Goal: Information Seeking & Learning: Learn about a topic

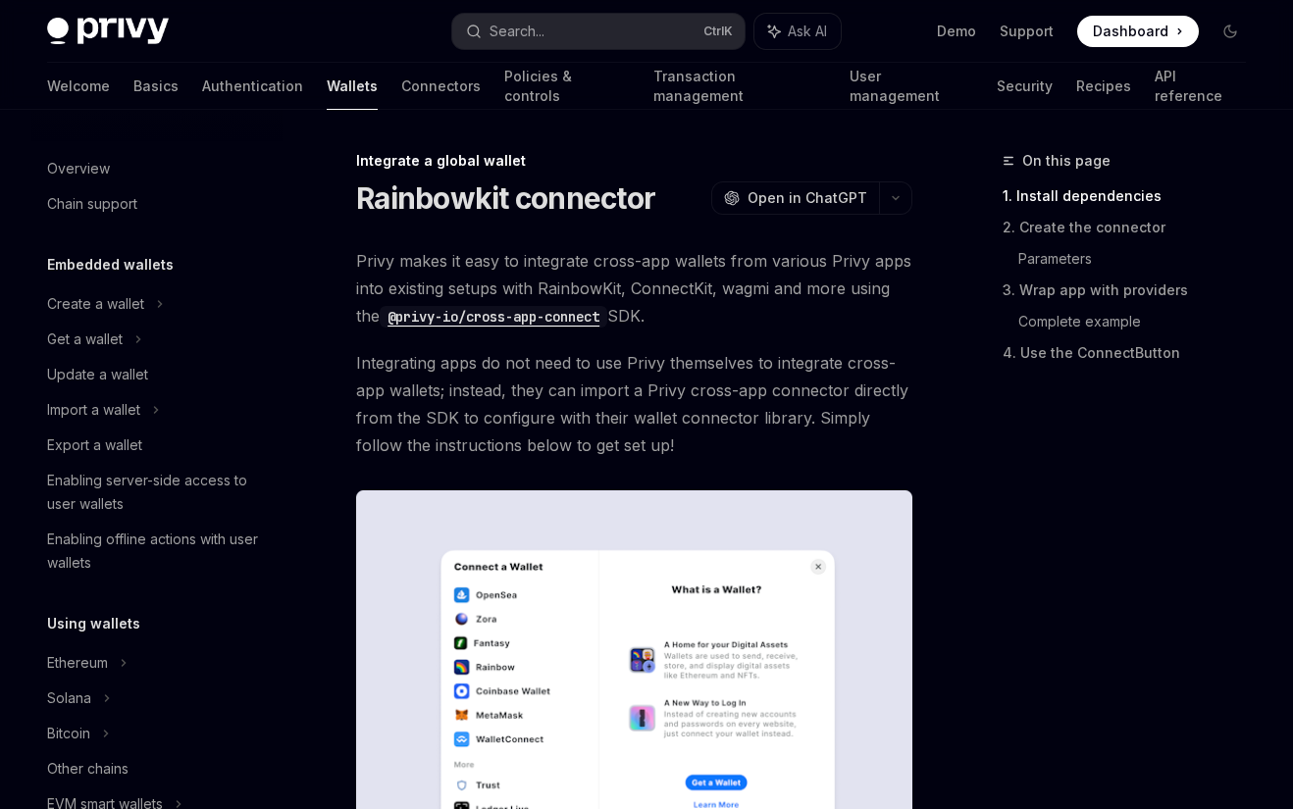
scroll to position [1135, 0]
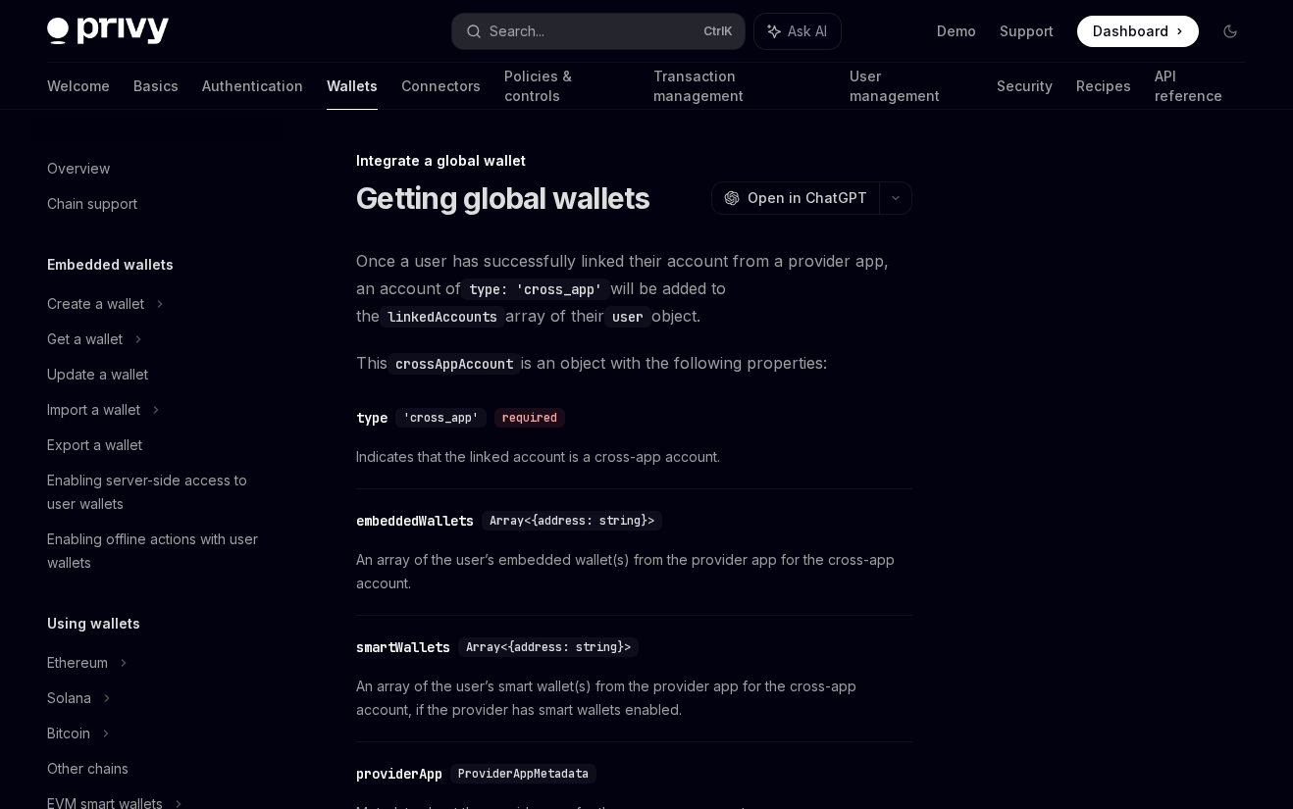
scroll to position [1135, 0]
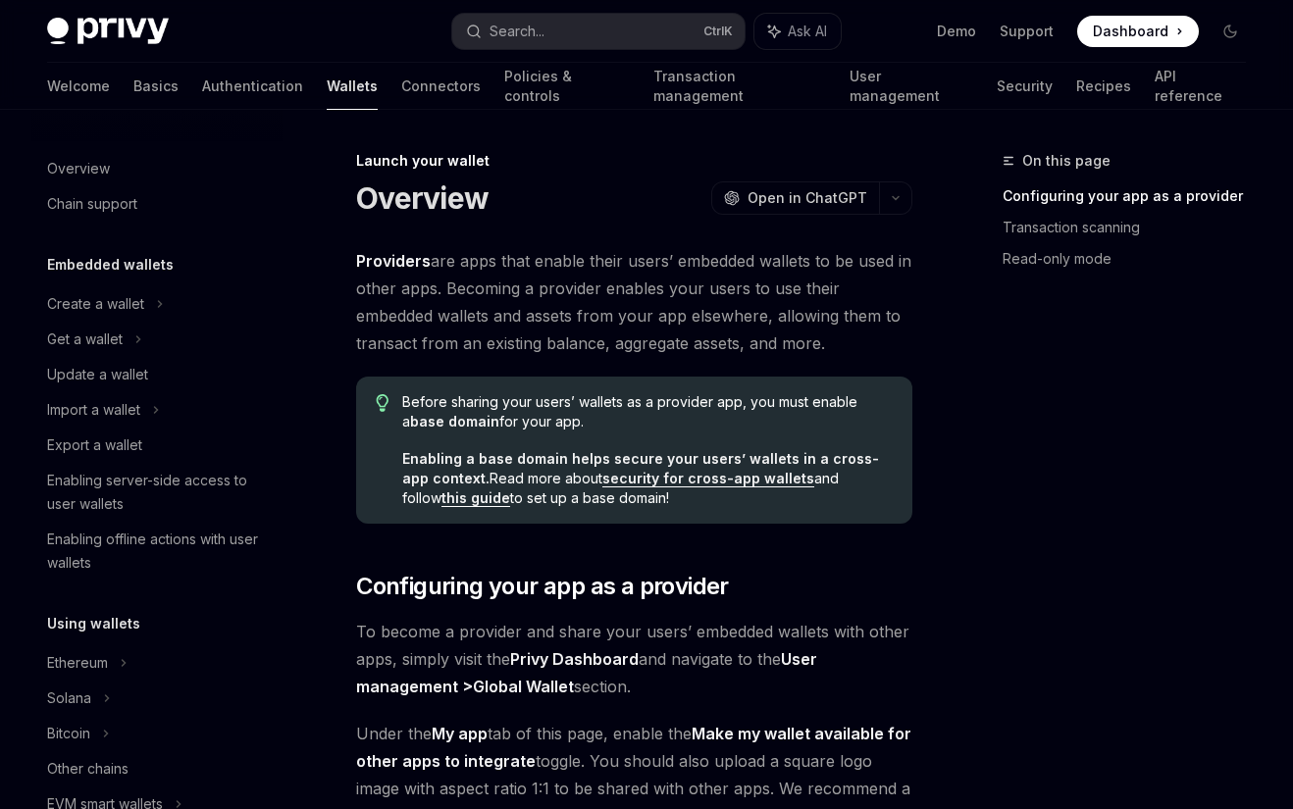
scroll to position [959, 0]
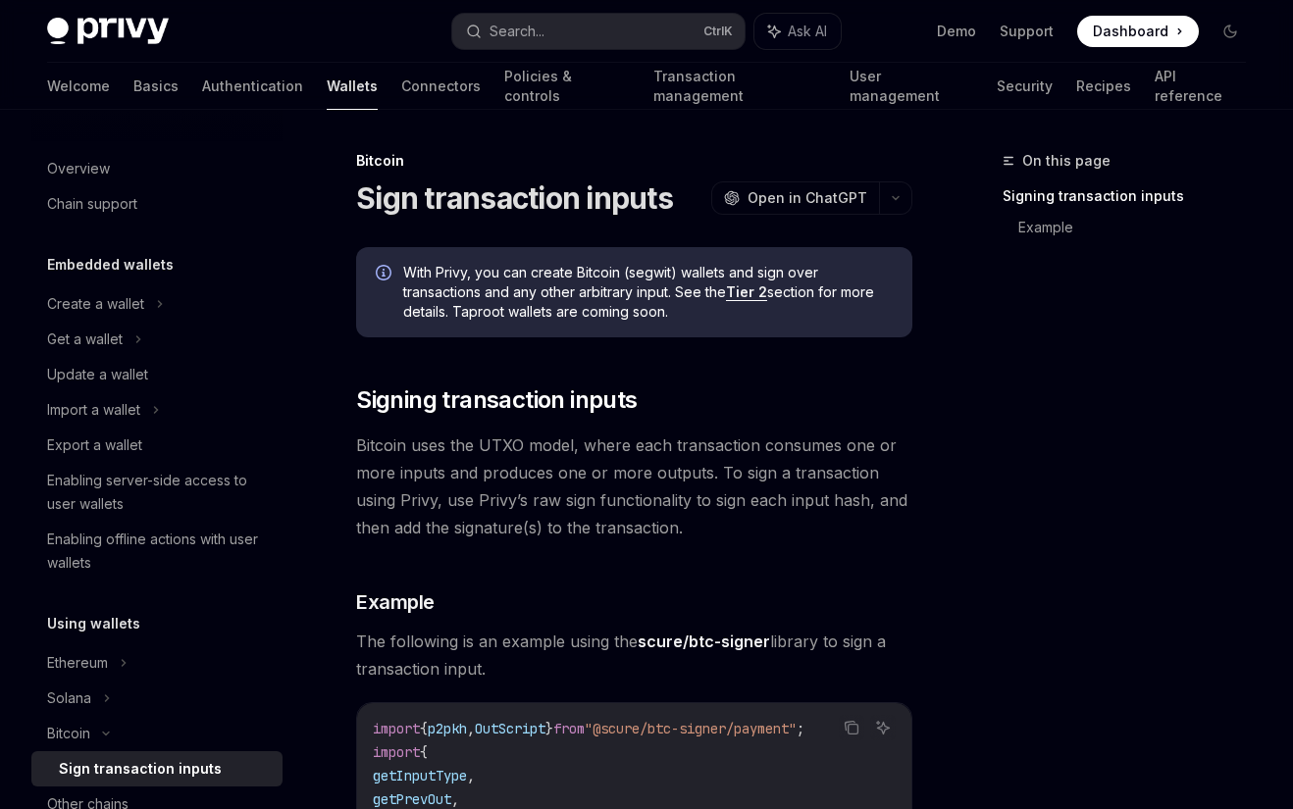
type textarea "*"
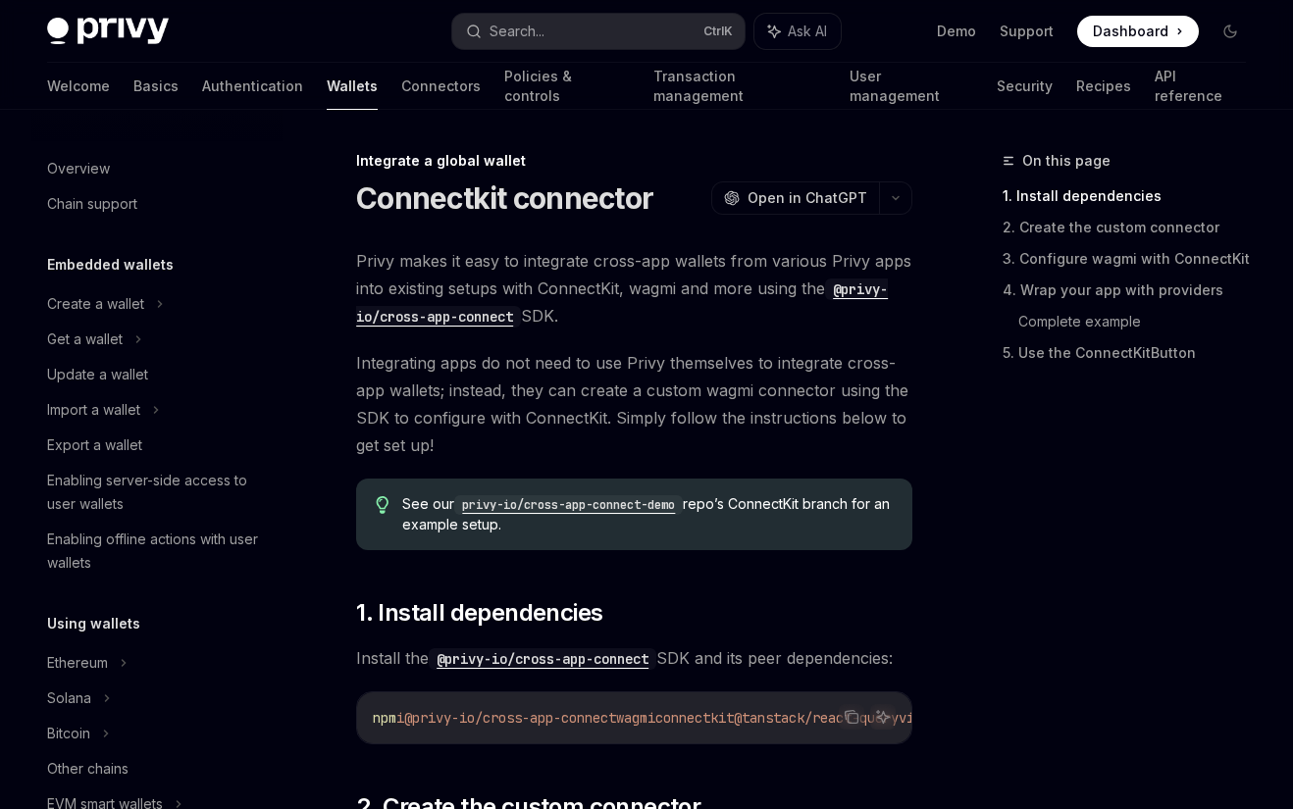
scroll to position [1135, 0]
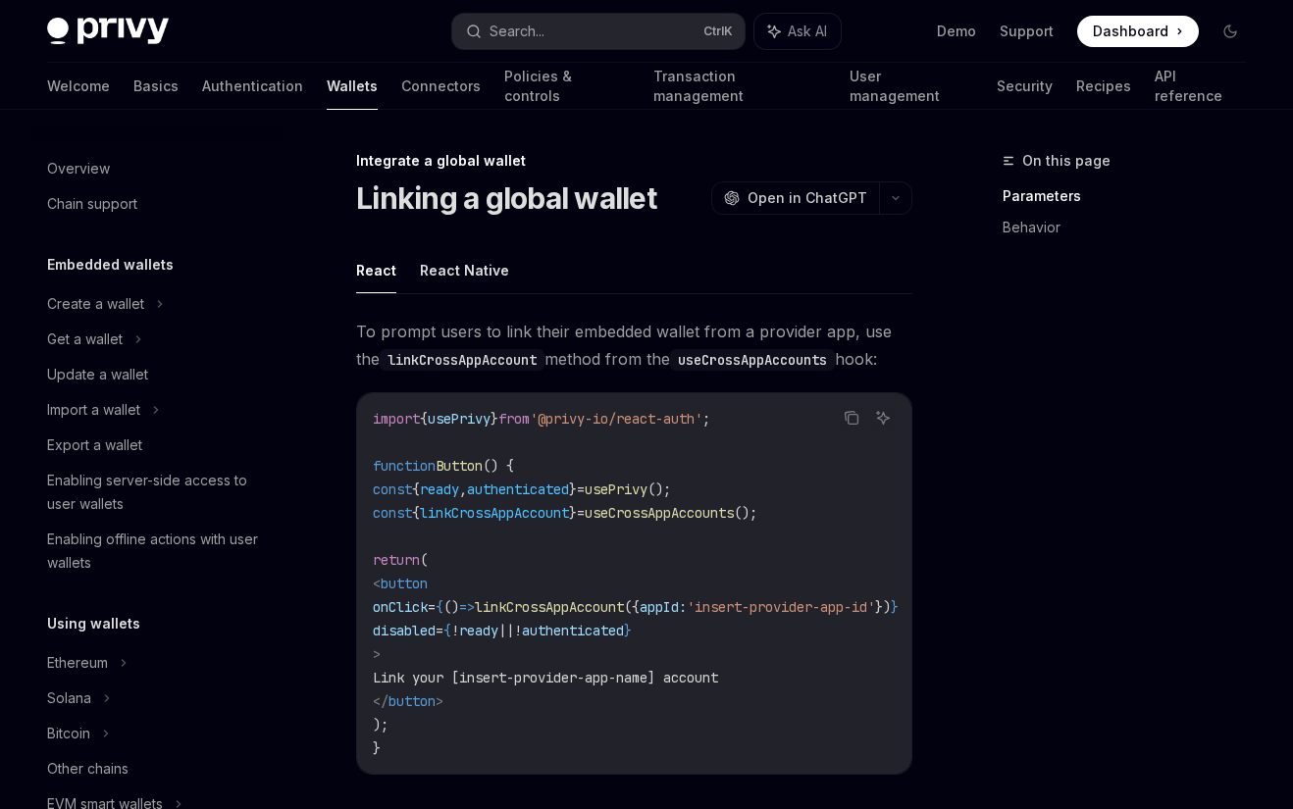
scroll to position [1135, 0]
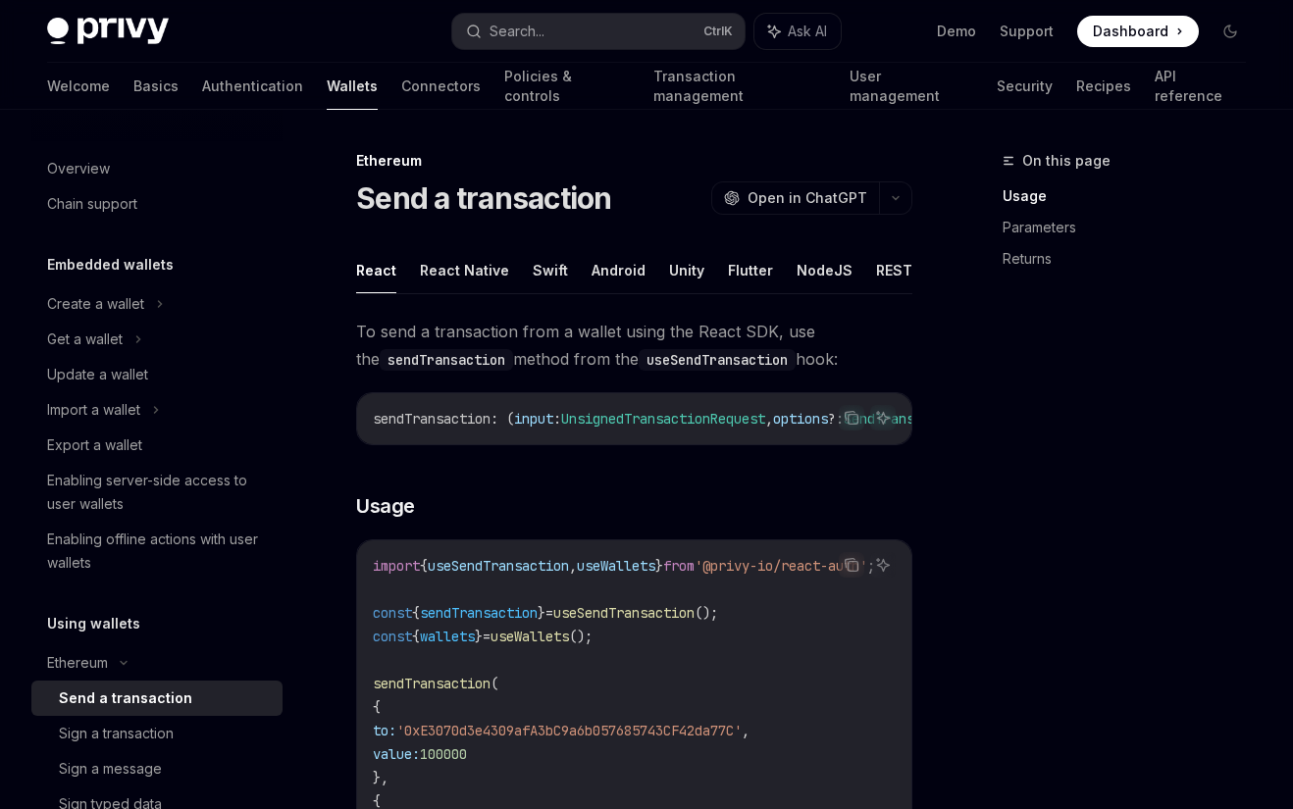
type textarea "*"
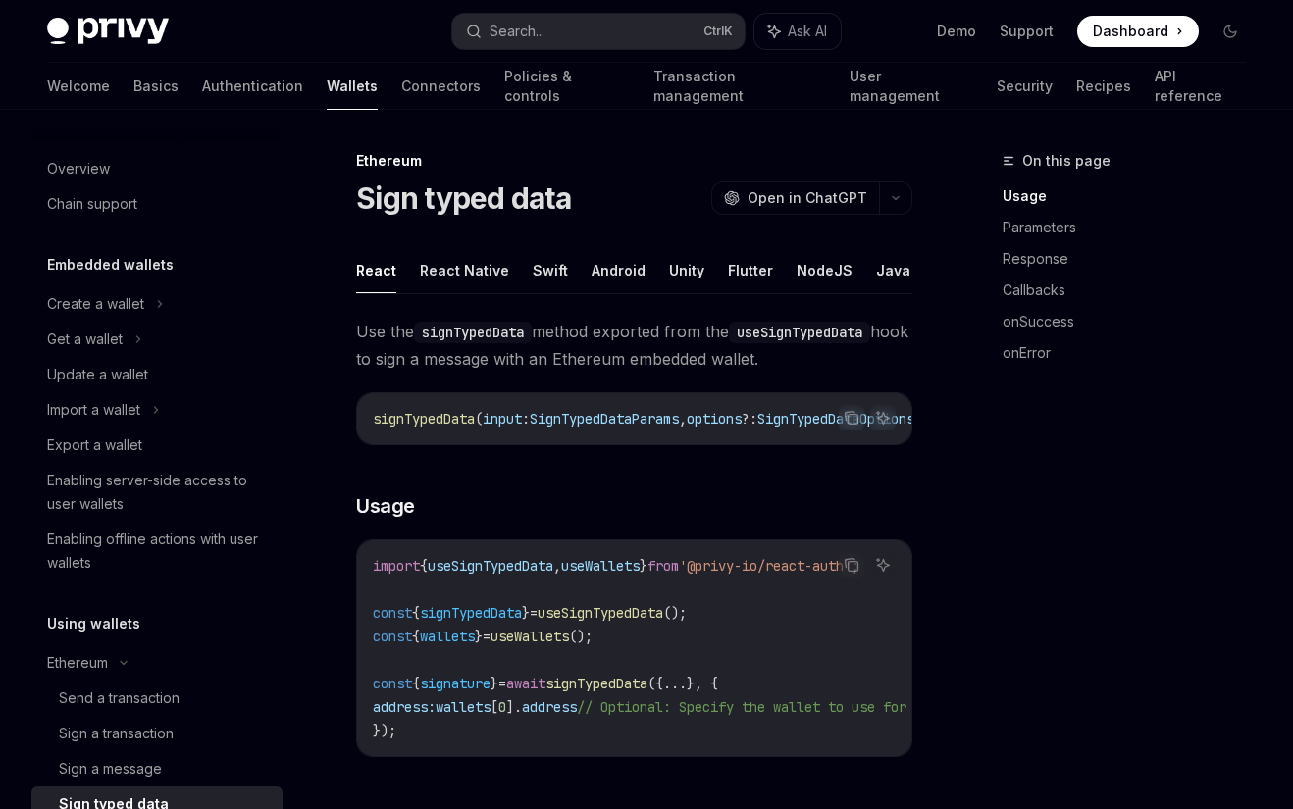
scroll to position [345, 0]
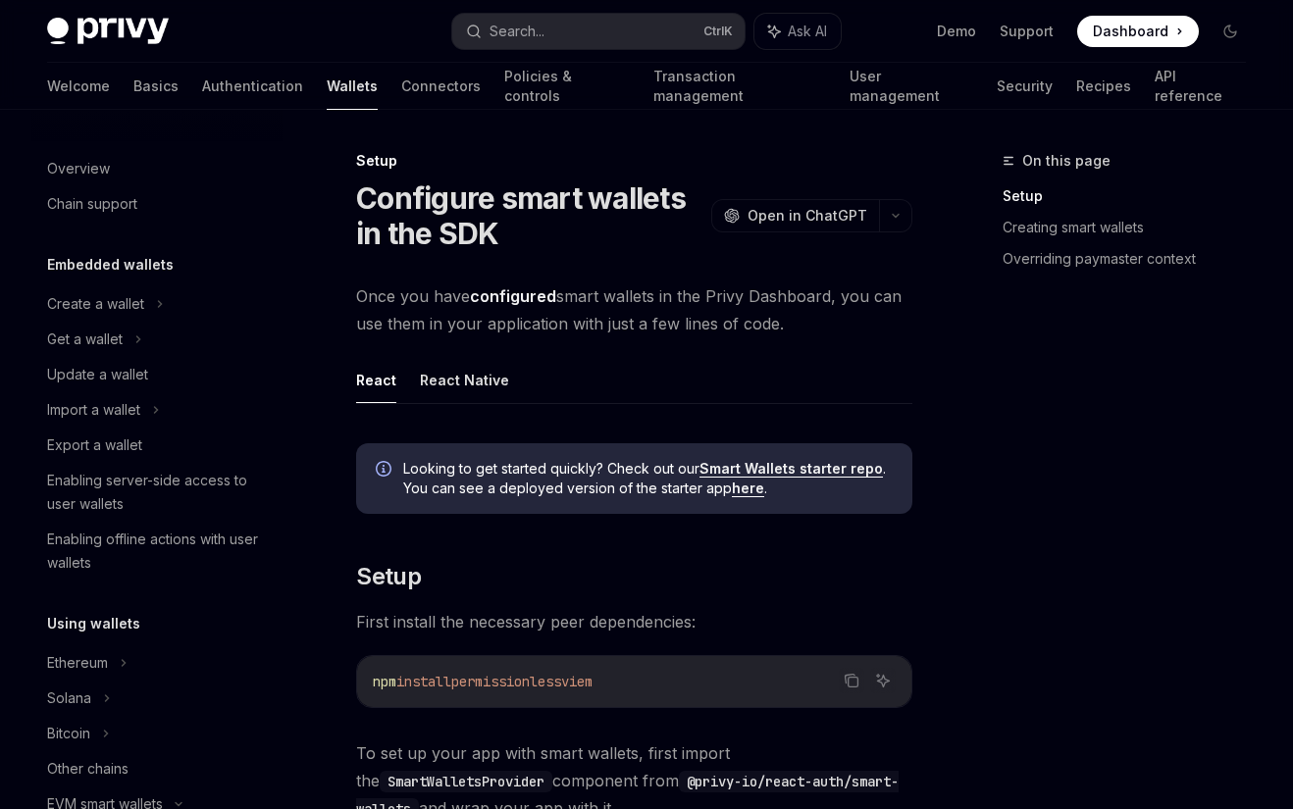
scroll to position [487, 0]
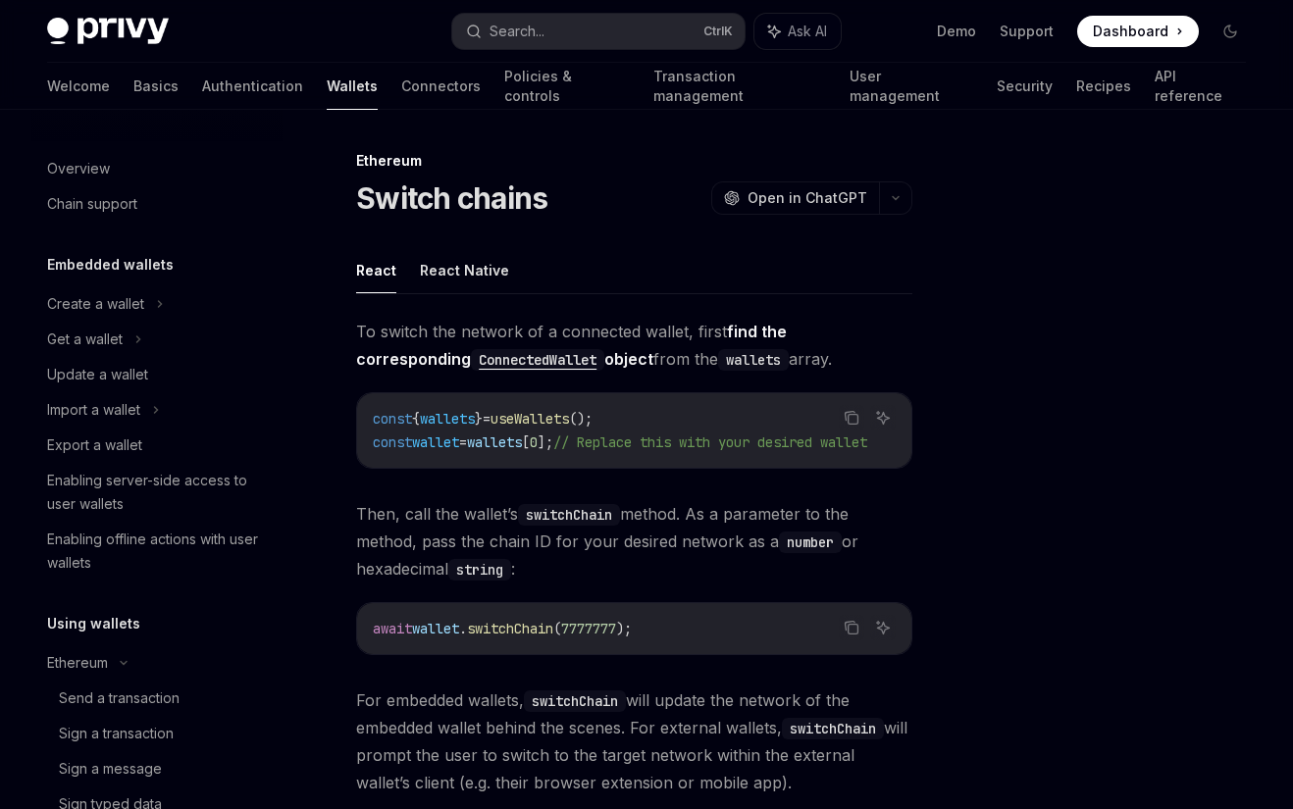
scroll to position [451, 0]
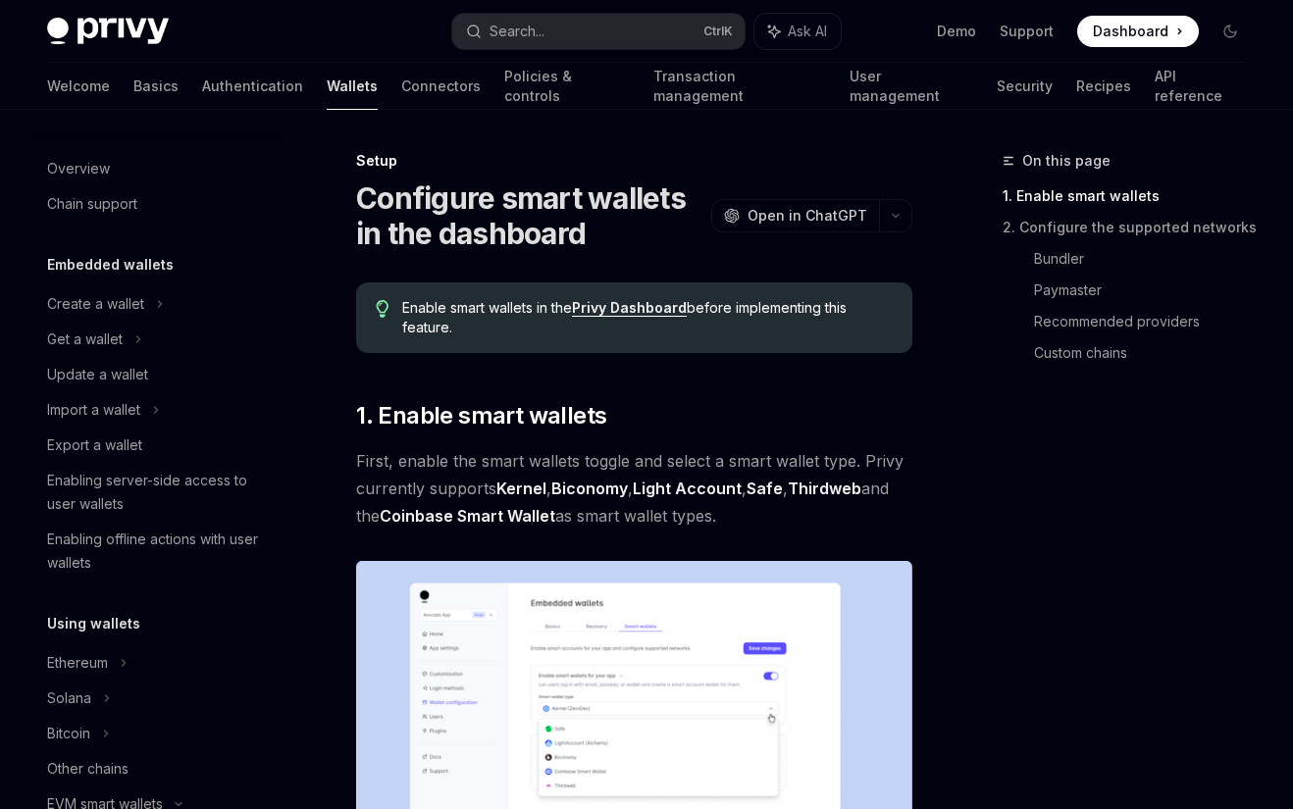
scroll to position [451, 0]
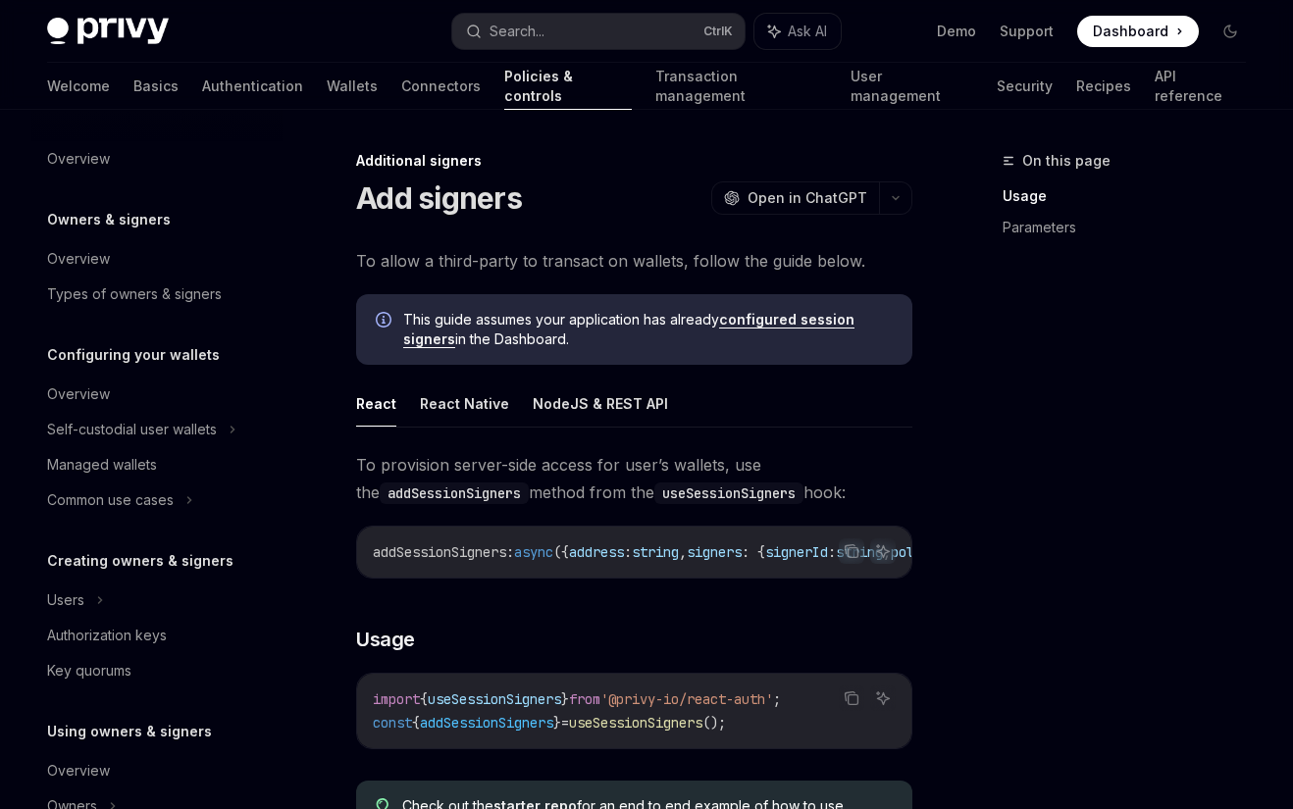
type textarea "*"
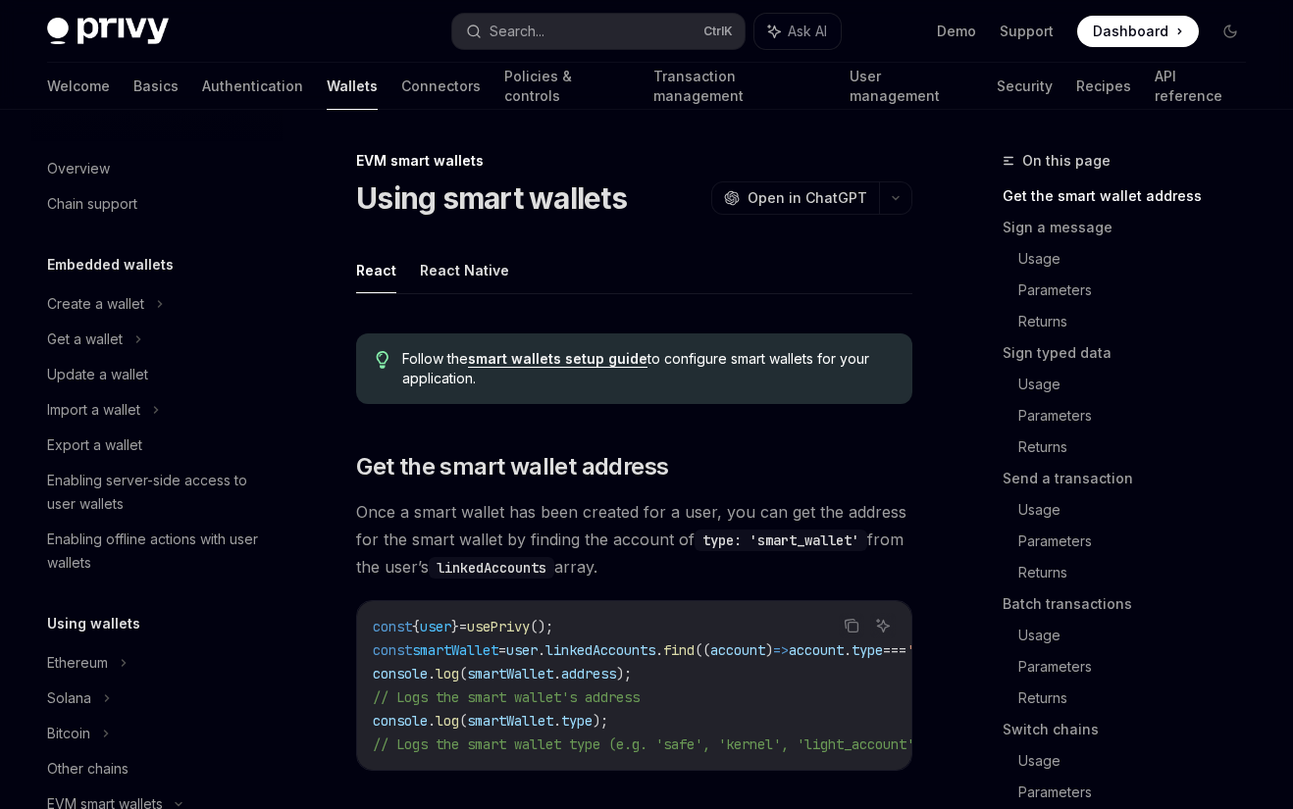
scroll to position [451, 0]
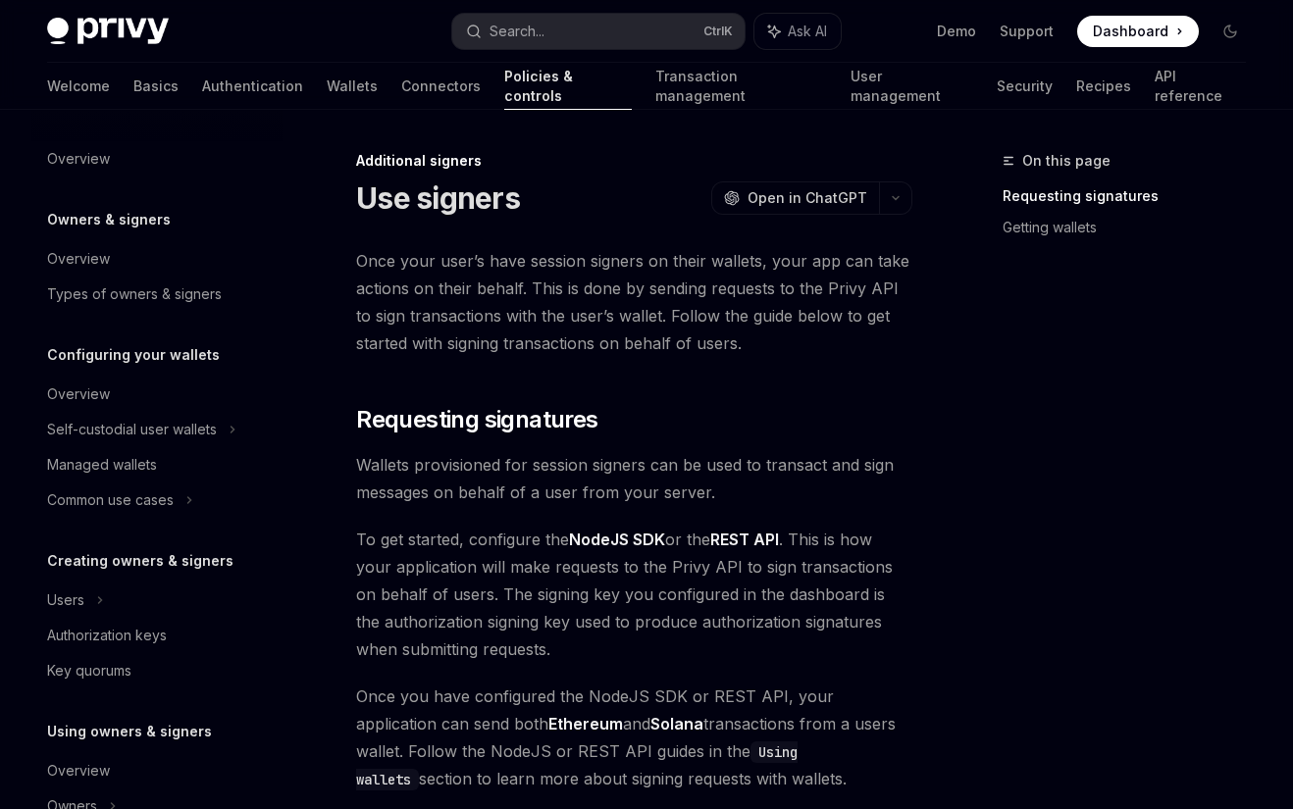
scroll to position [595, 0]
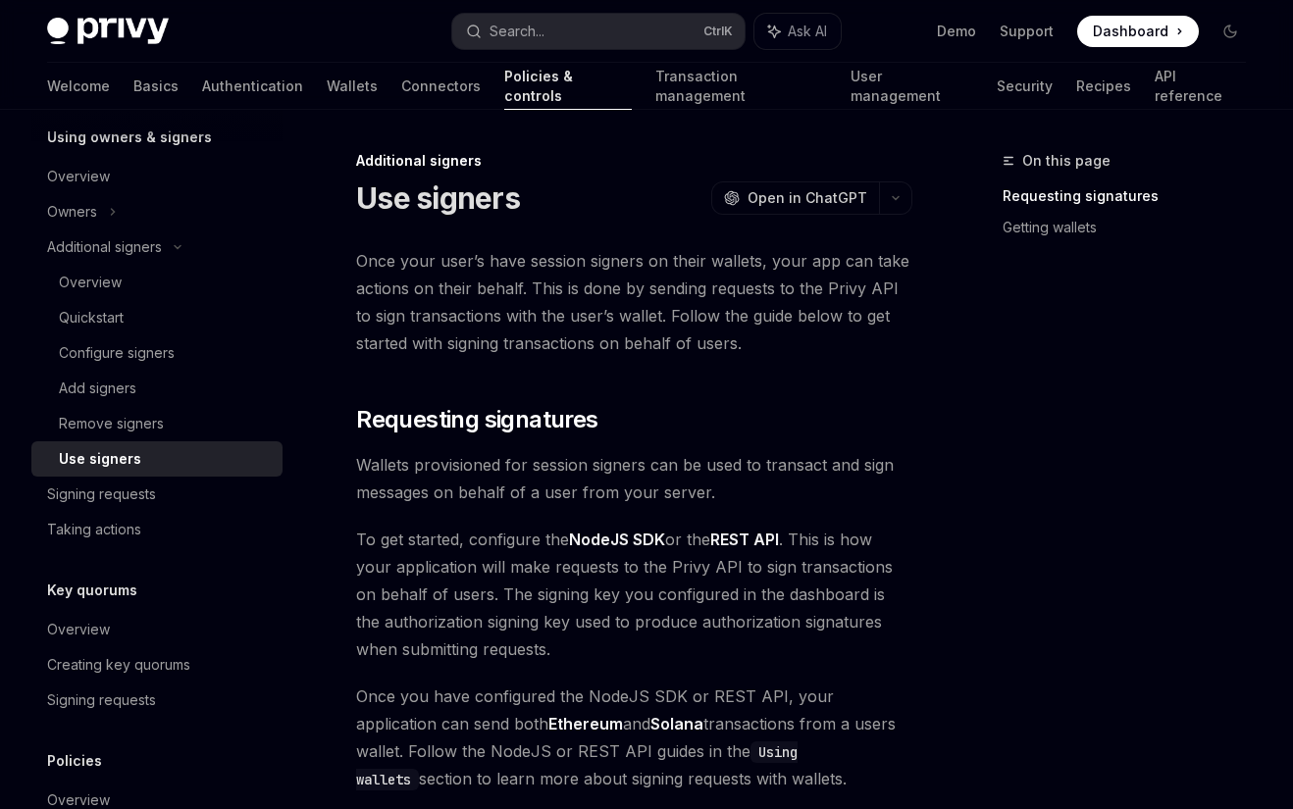
type textarea "*"
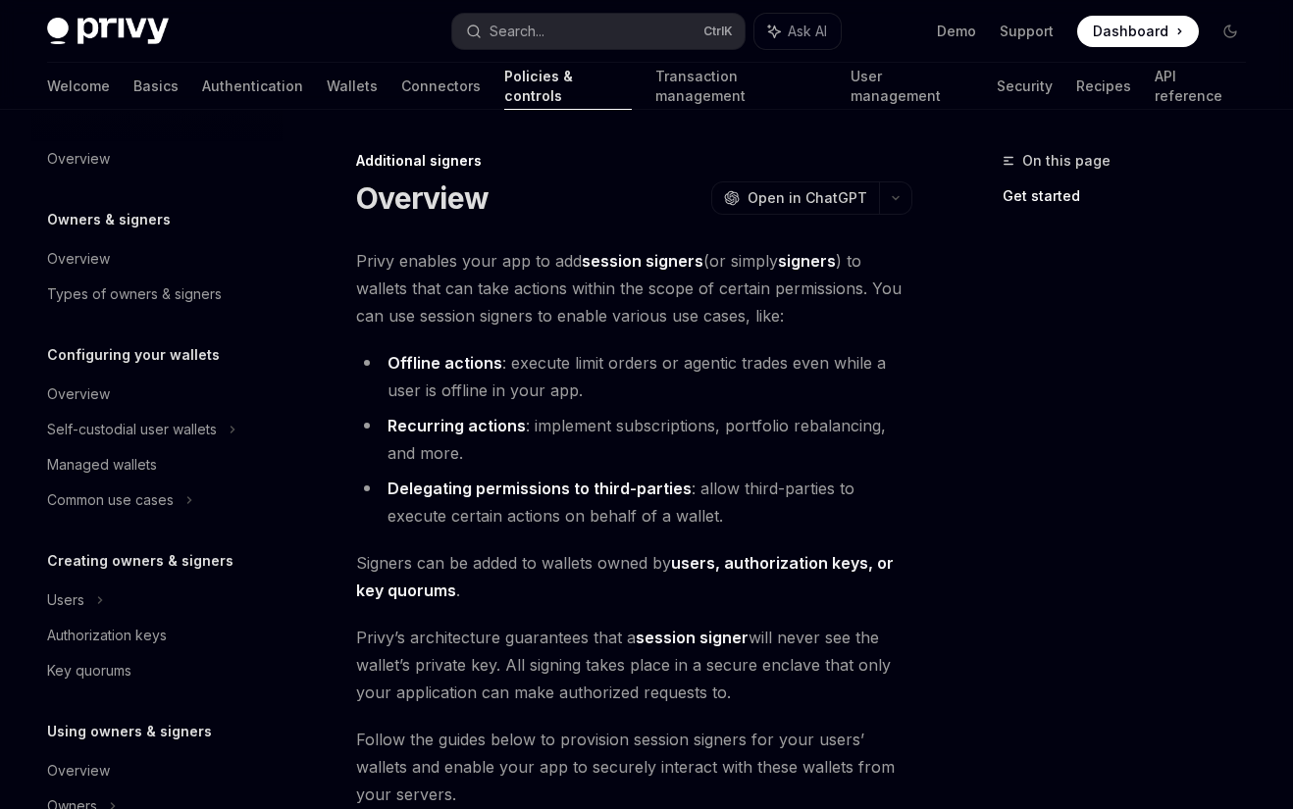
scroll to position [418, 0]
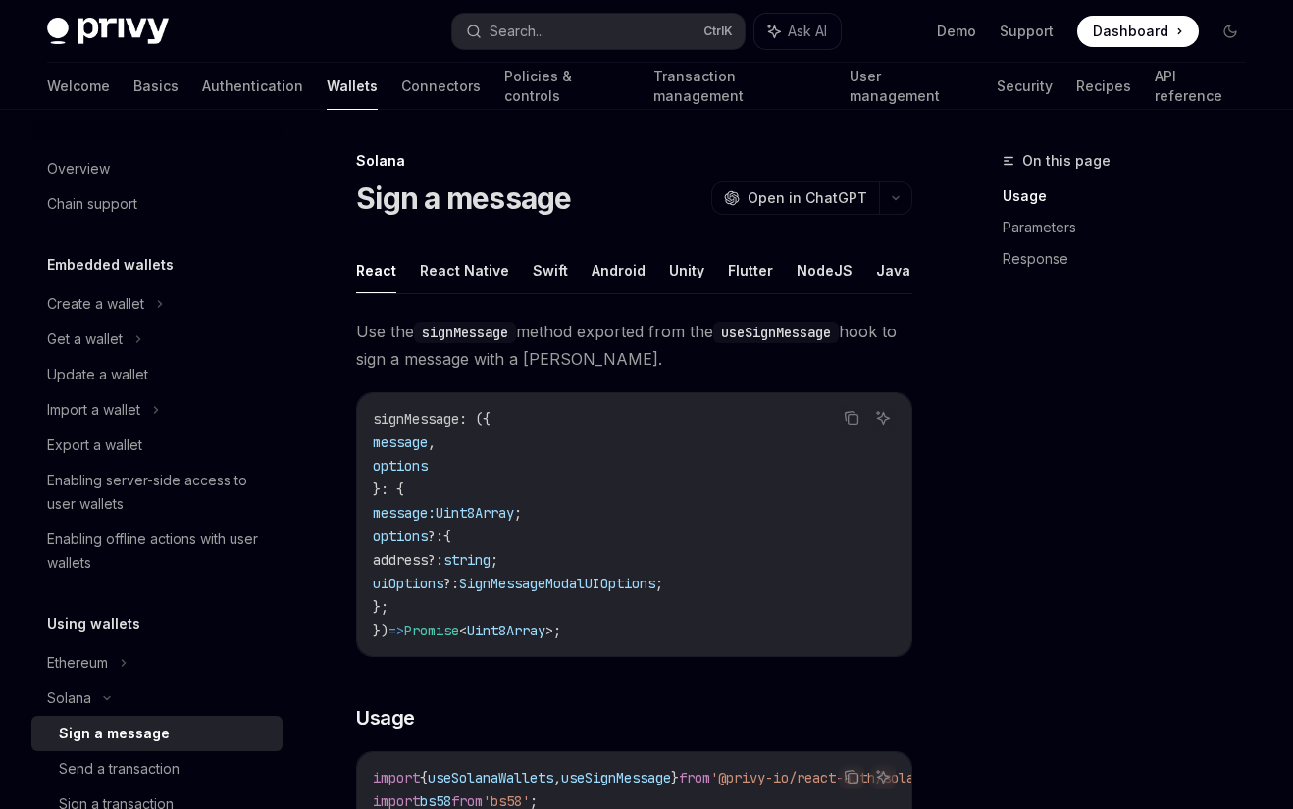
type textarea "*"
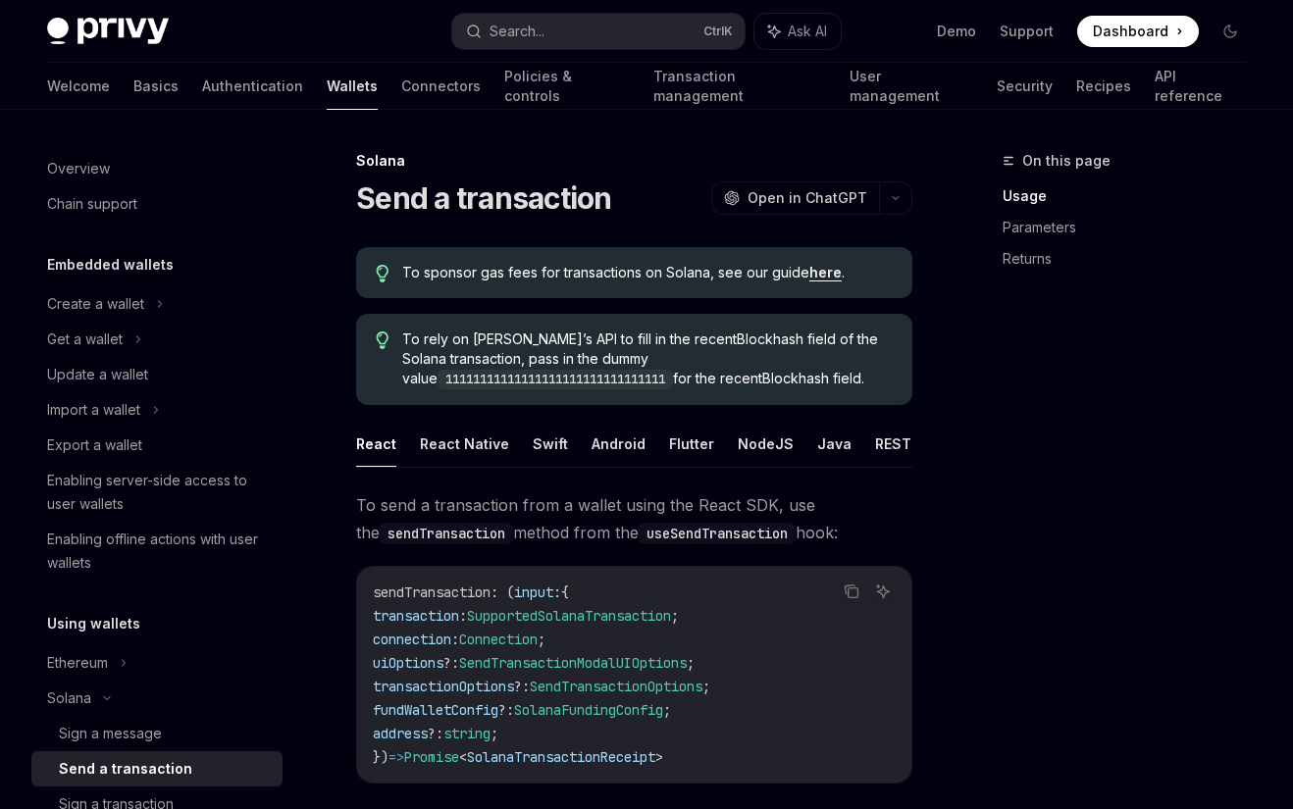
type textarea "*"
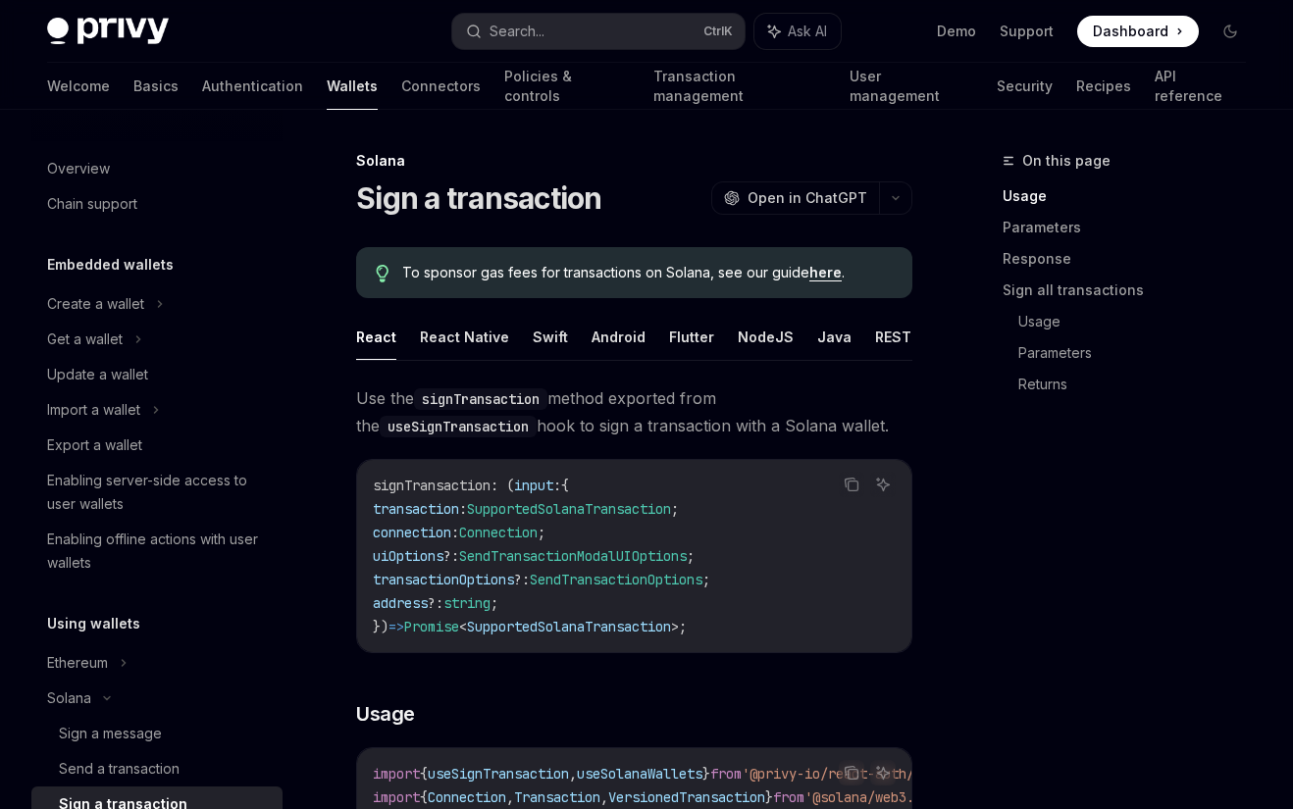
scroll to position [345, 0]
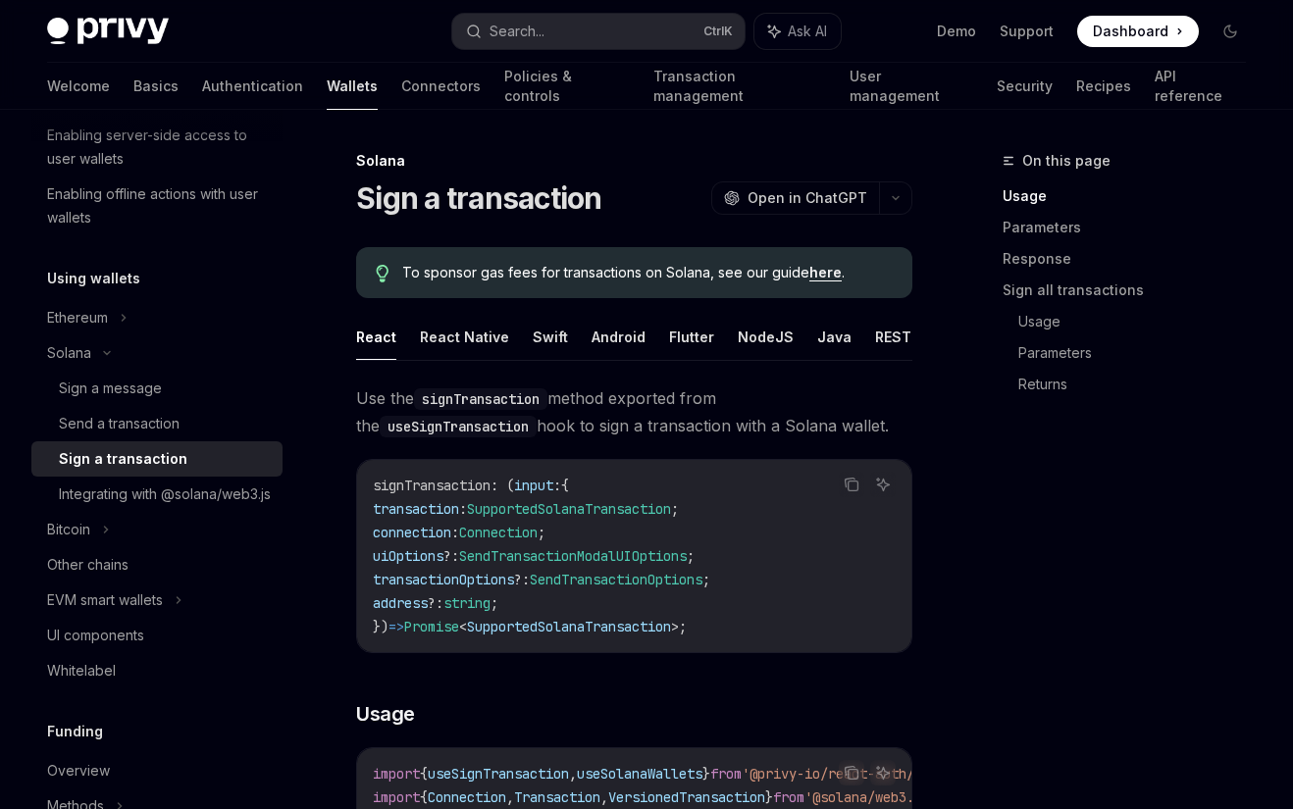
type textarea "*"
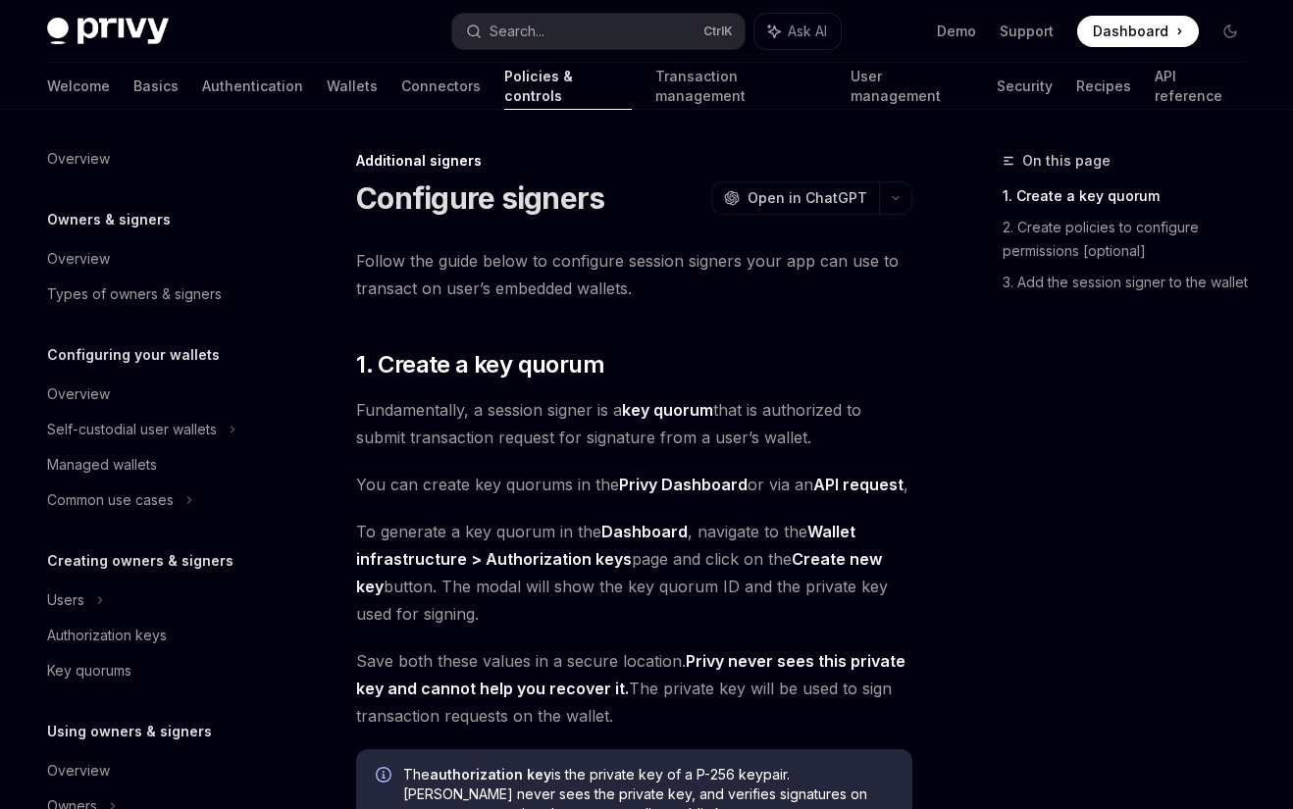
scroll to position [489, 0]
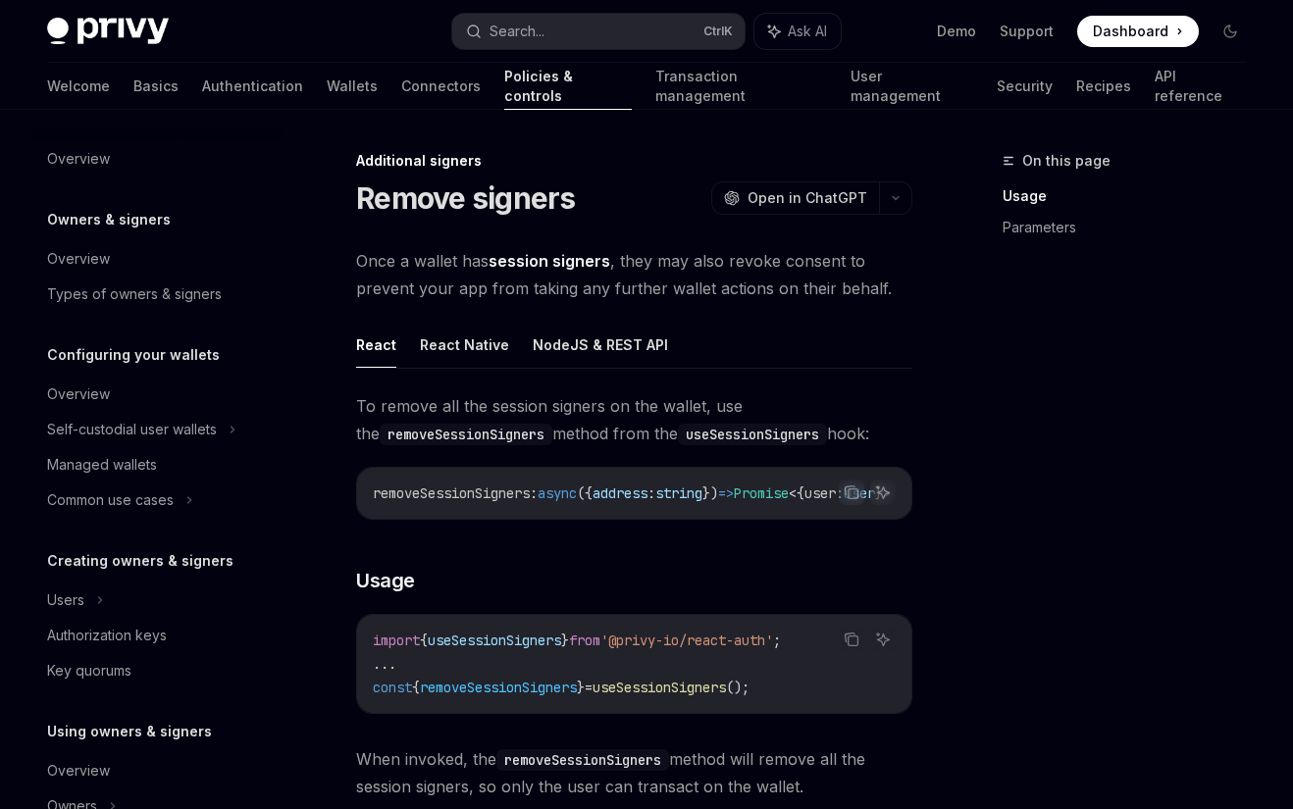
scroll to position [559, 0]
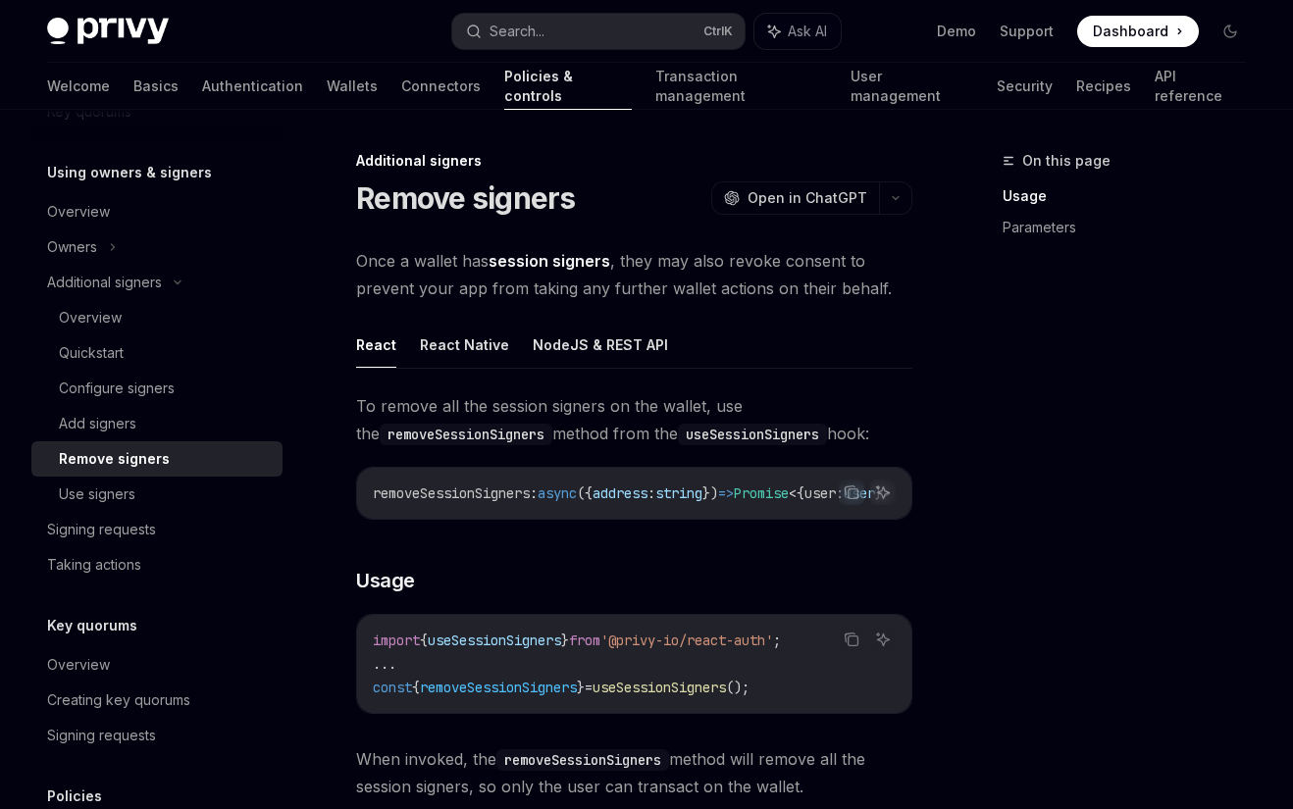
type textarea "*"
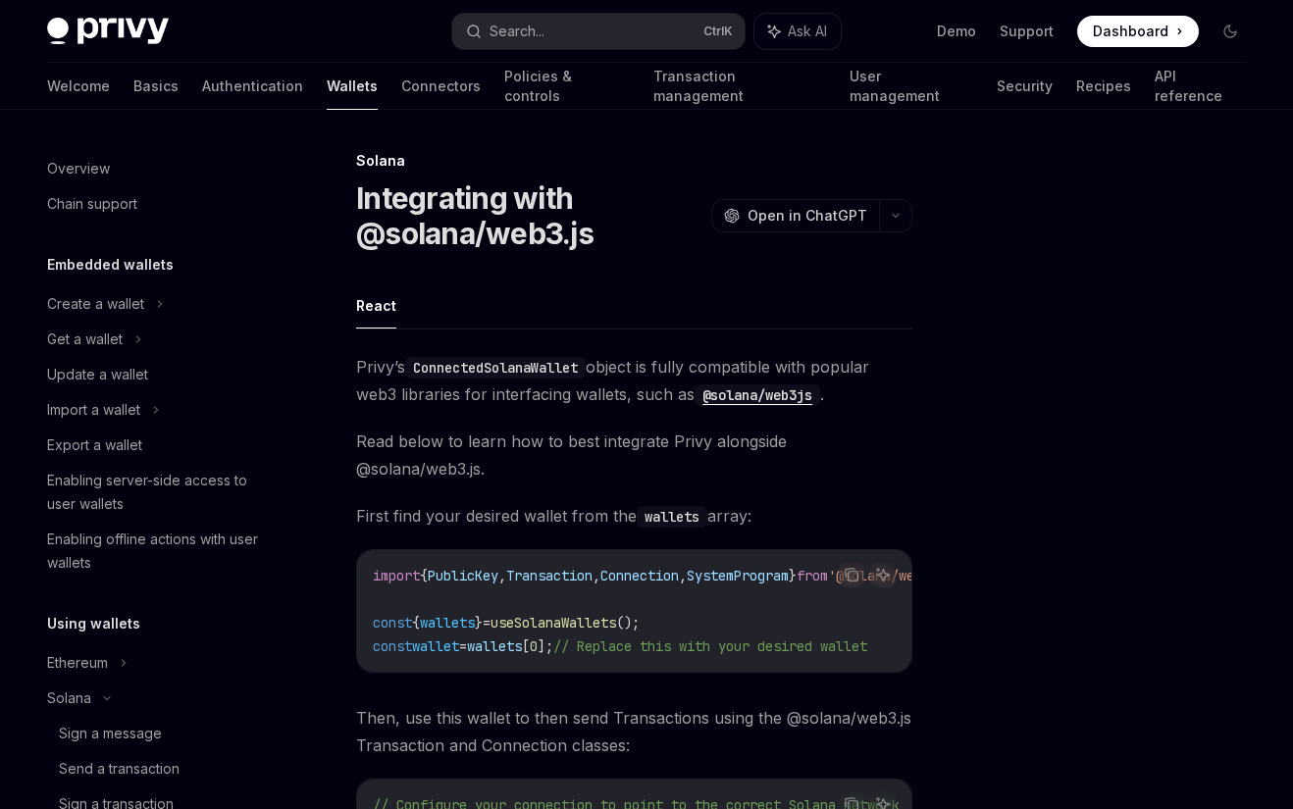
scroll to position [392, 0]
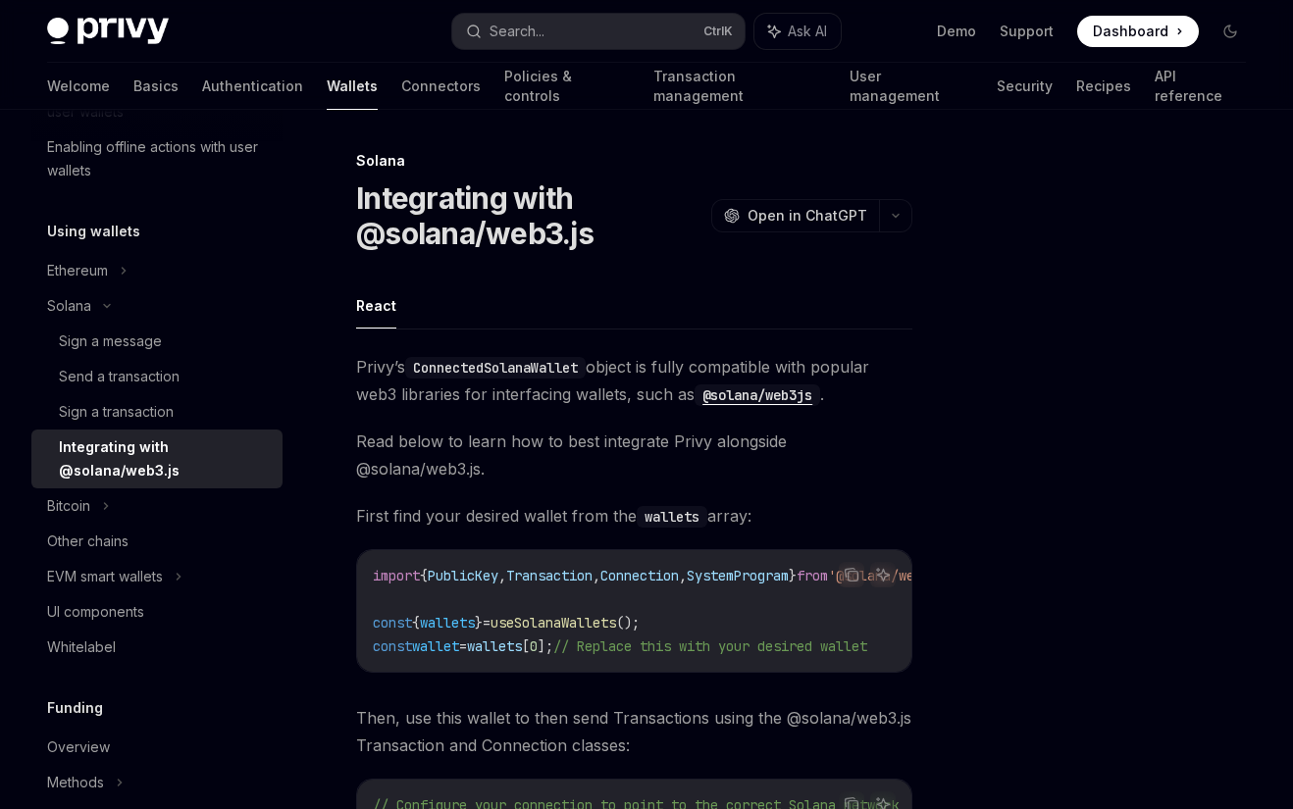
type textarea "*"
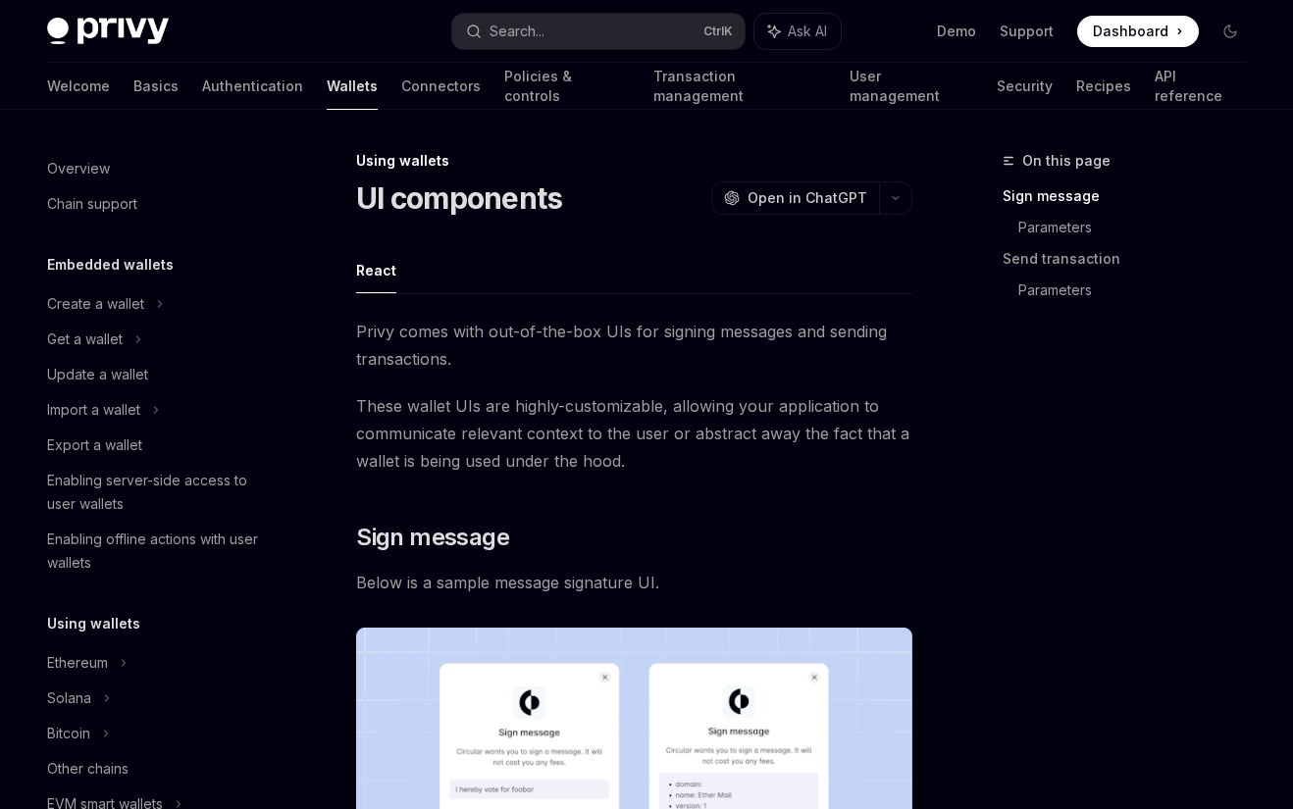
scroll to position [381, 0]
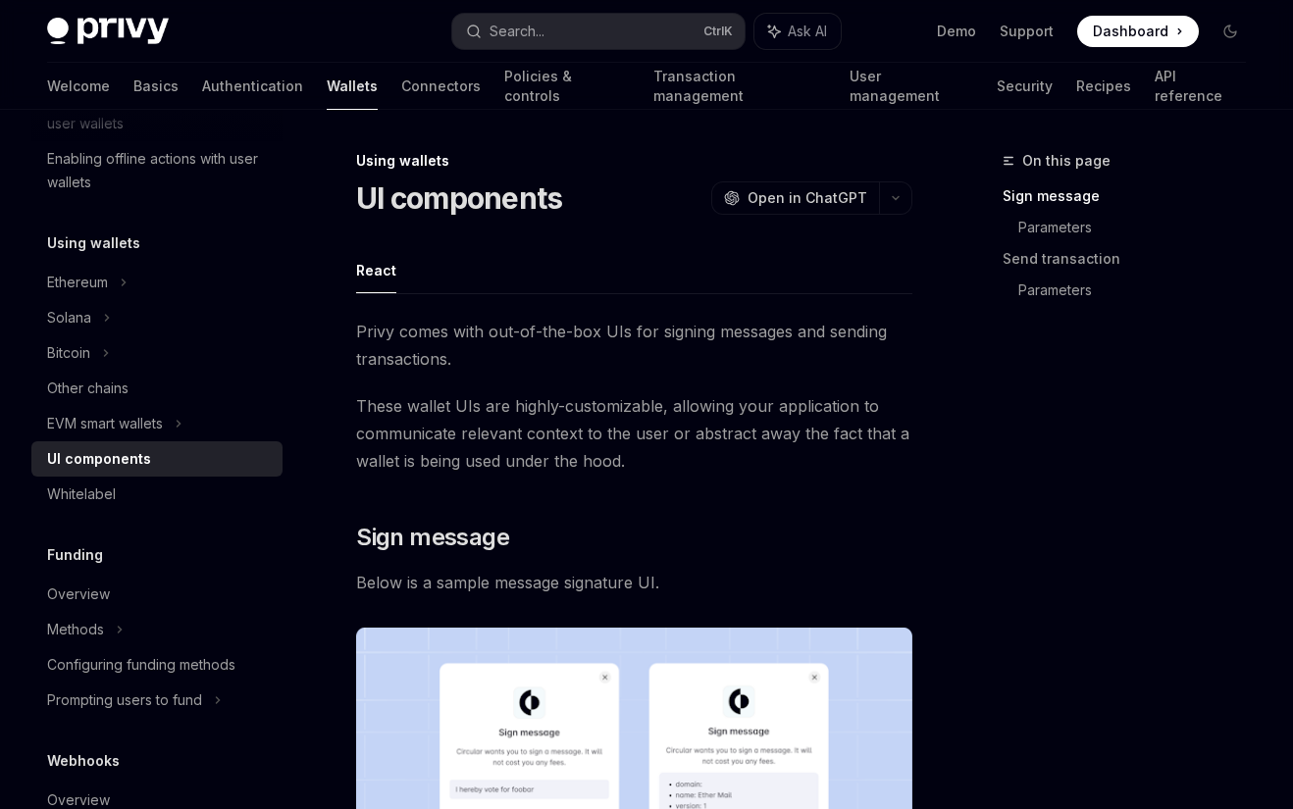
type textarea "*"
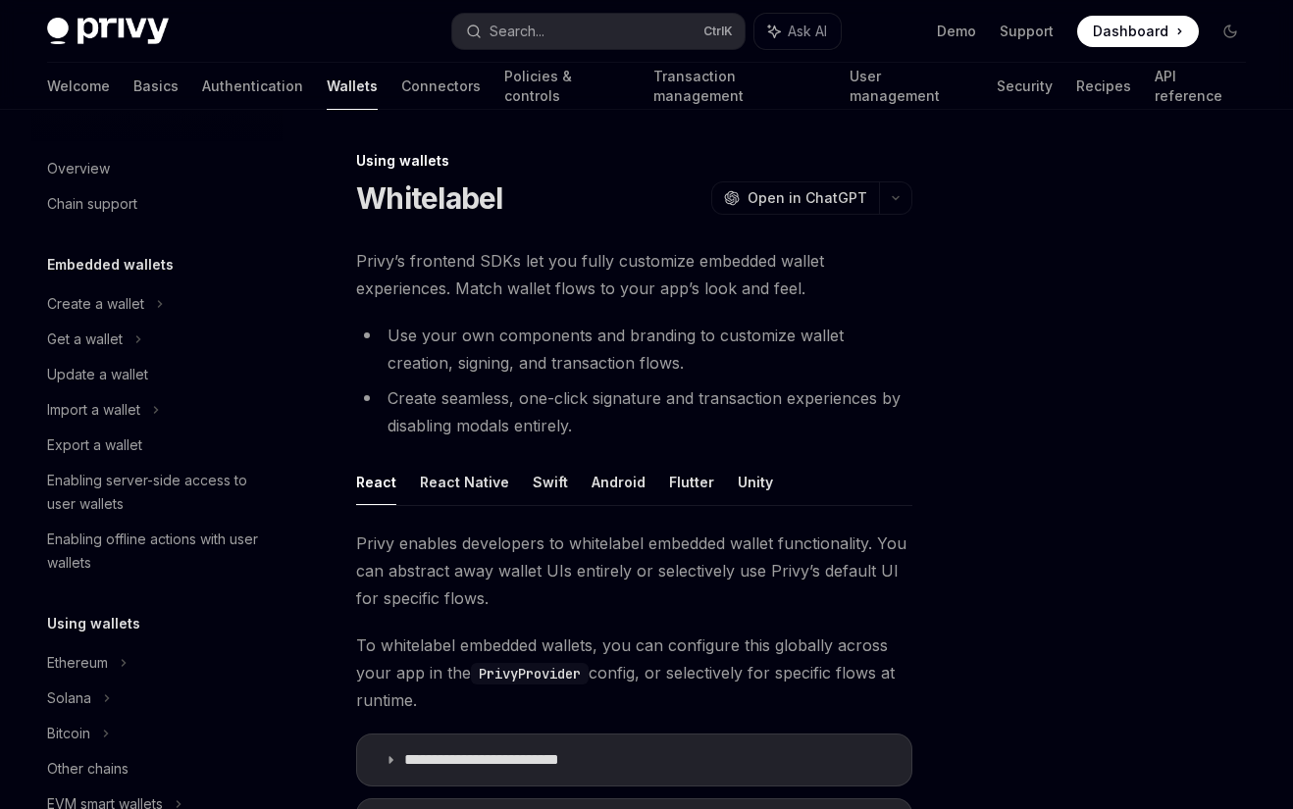
type textarea "*"
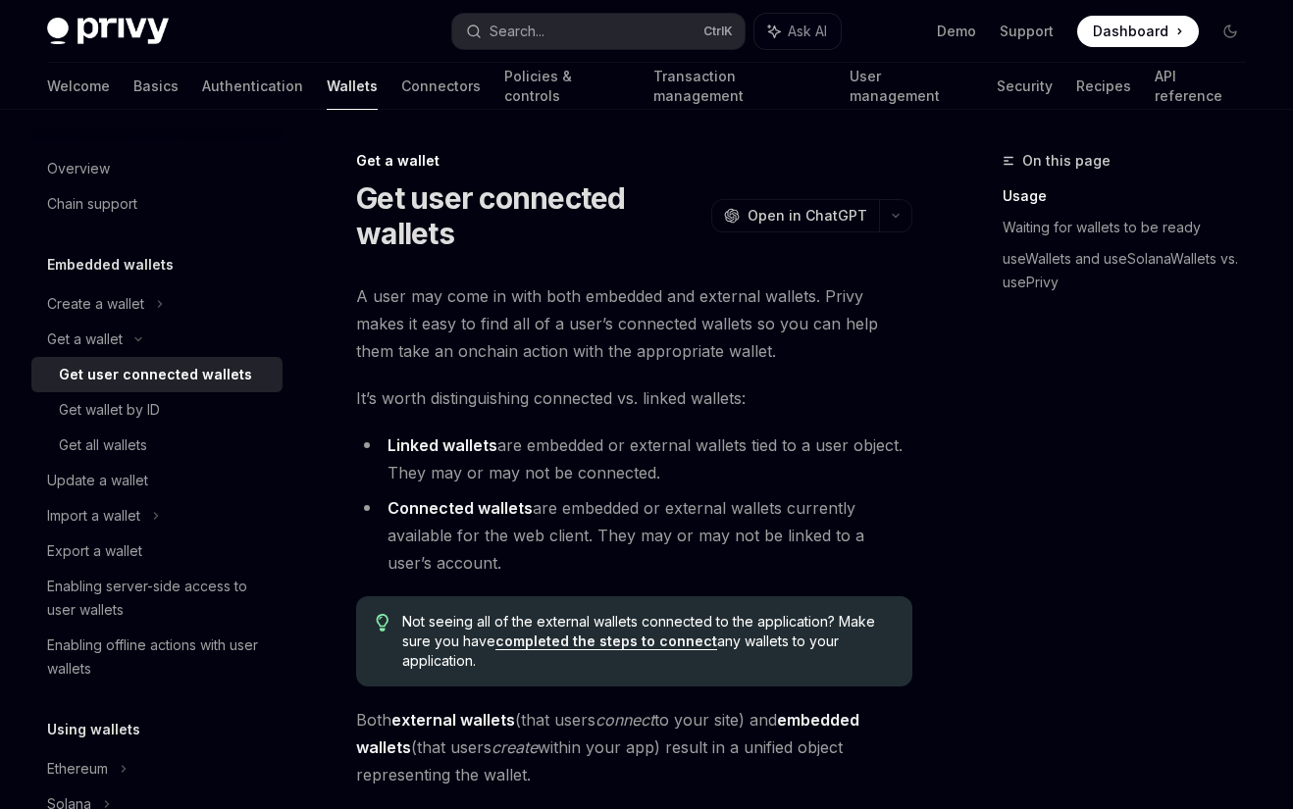
type textarea "*"
